Goal: Task Accomplishment & Management: Manage account settings

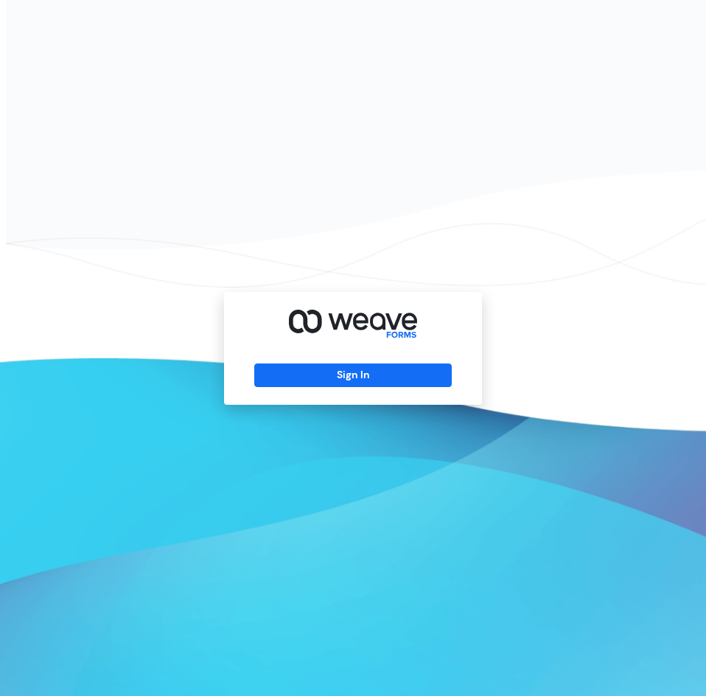
click at [365, 389] on div "Sign In" at bounding box center [353, 348] width 258 height 113
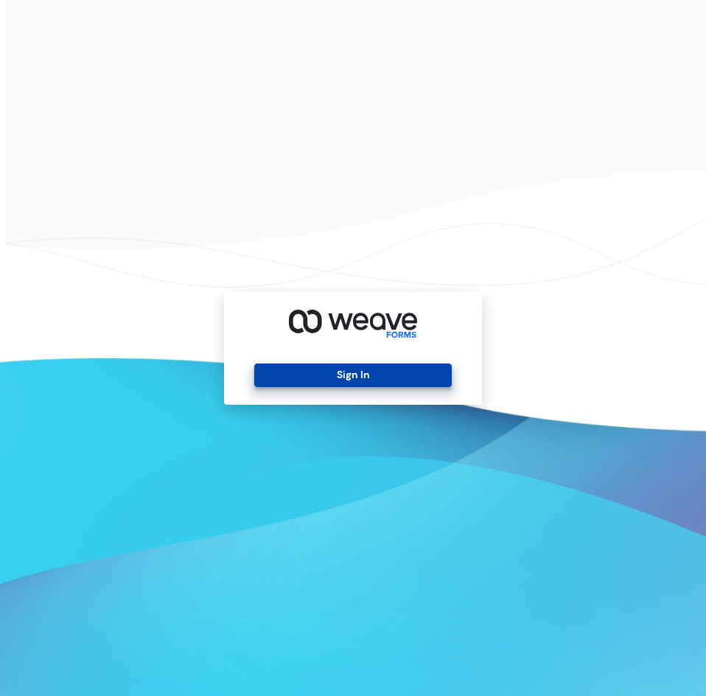
click at [403, 379] on button "Sign In" at bounding box center [352, 375] width 197 height 24
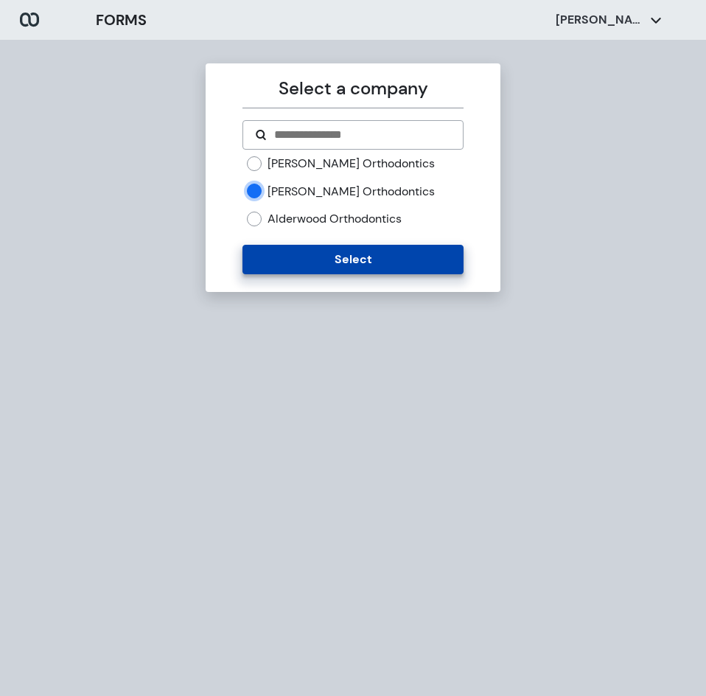
click at [302, 263] on button "Select" at bounding box center [352, 259] width 220 height 29
